Goal: Transaction & Acquisition: Purchase product/service

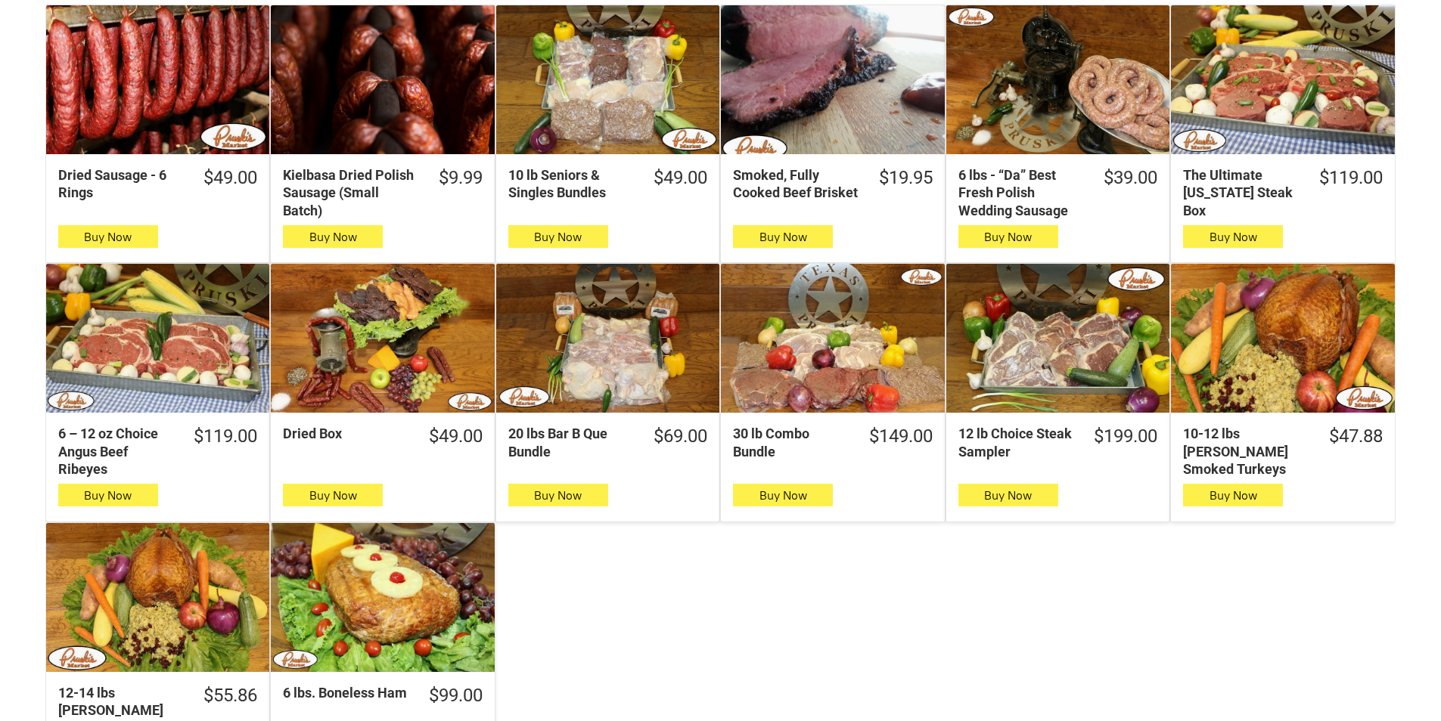
scroll to position [529, 0]
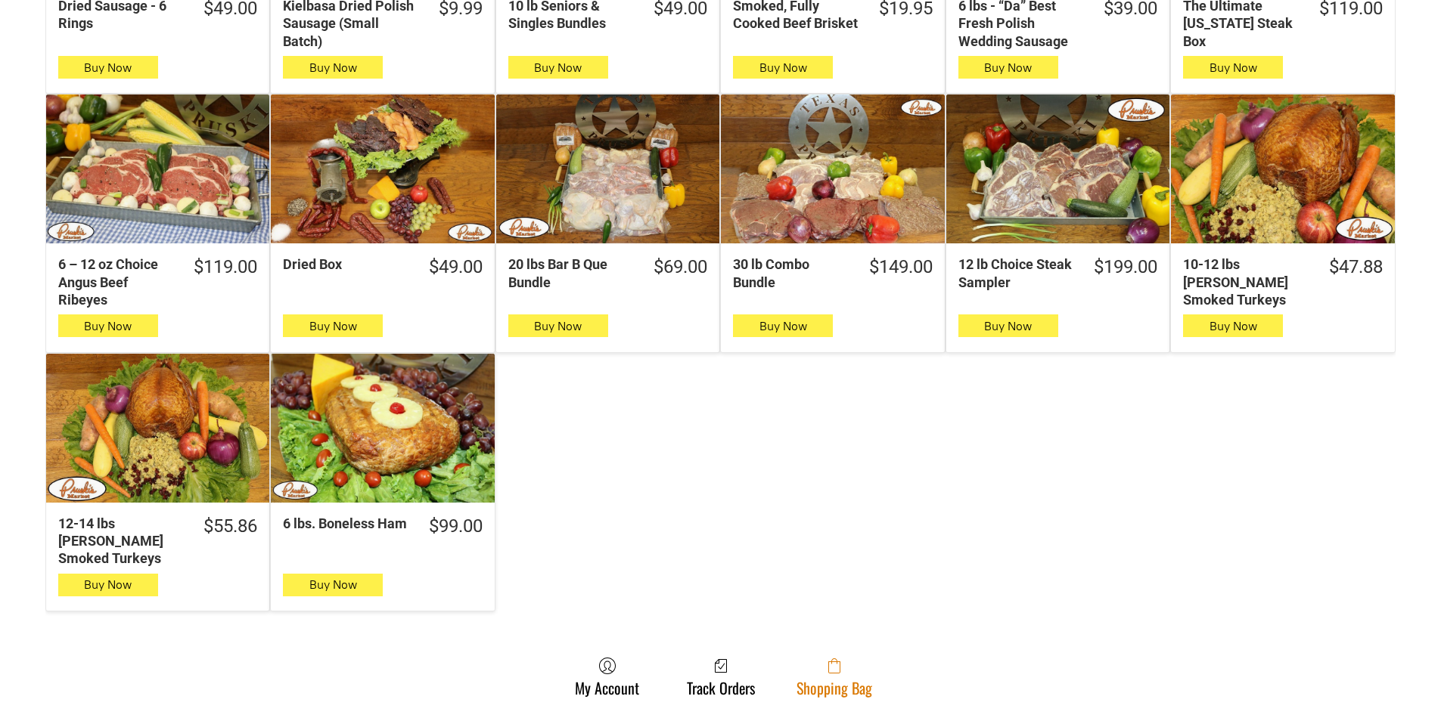
click at [825, 657] on span at bounding box center [834, 666] width 76 height 18
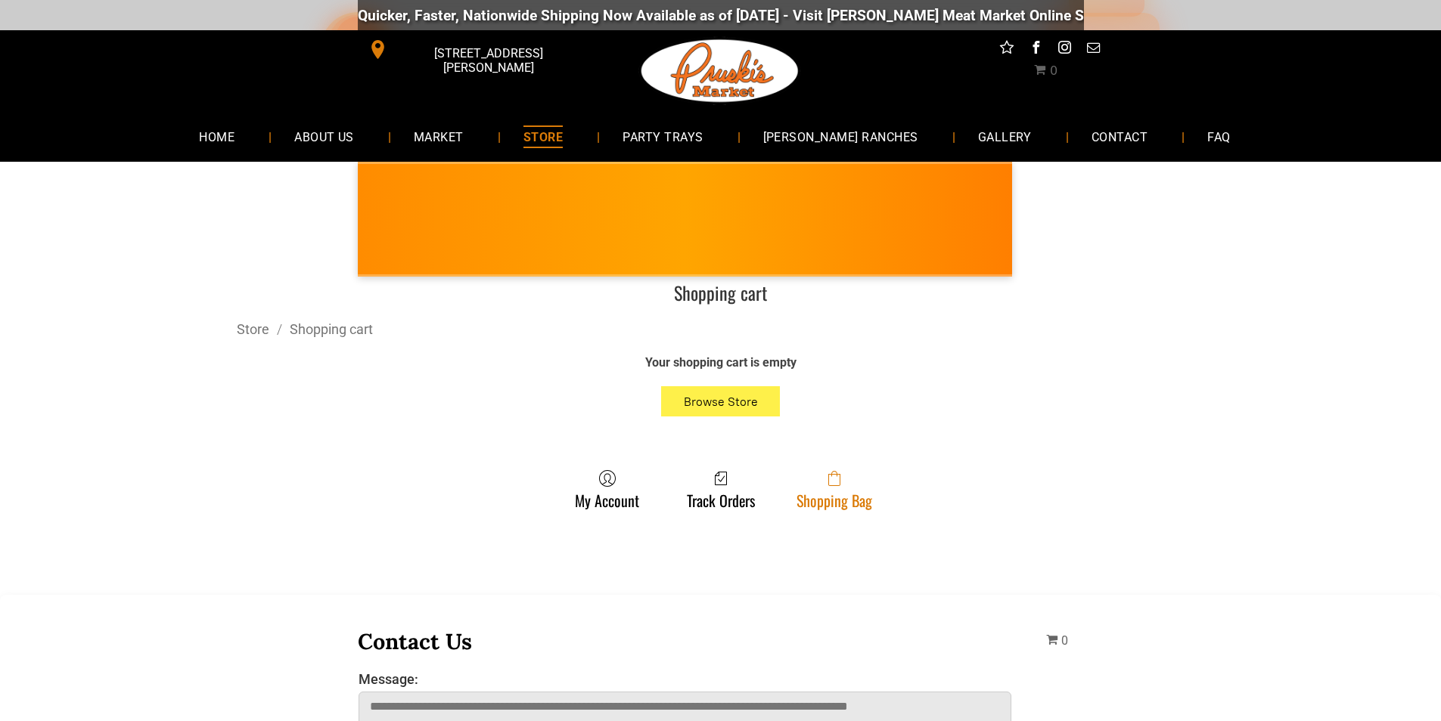
click at [827, 497] on link "Shopping Bag" at bounding box center [834, 490] width 91 height 40
click at [825, 485] on span at bounding box center [834, 479] width 76 height 18
click at [824, 489] on link "Shopping Bag" at bounding box center [834, 490] width 91 height 40
